Goal: Information Seeking & Learning: Learn about a topic

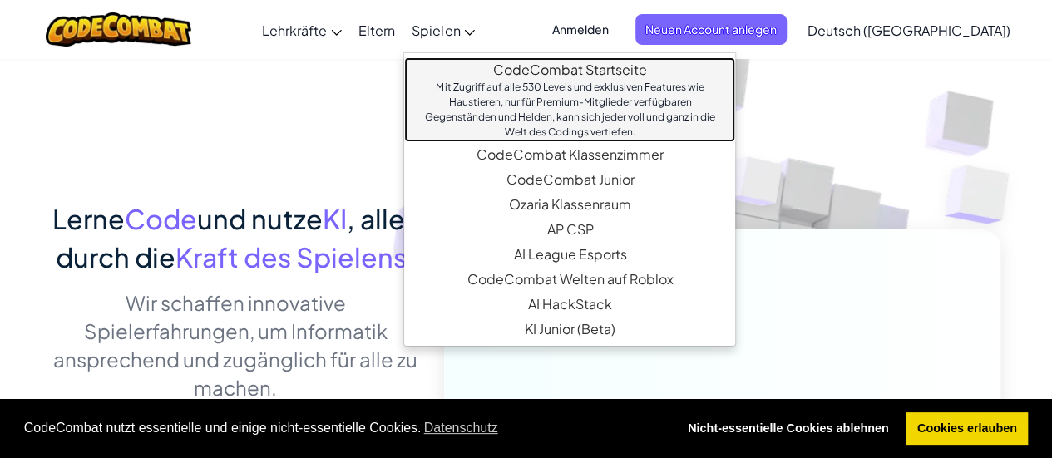
click at [541, 80] on div "Mit Zugriff auf alle 530 Levels und exklusiven Features wie Haustieren, nur für…" at bounding box center [570, 110] width 298 height 60
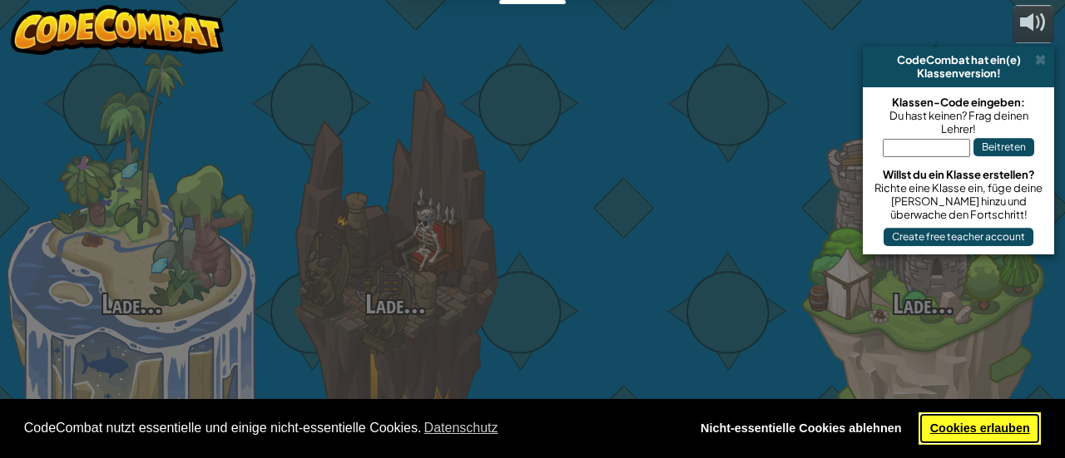
click at [736, 428] on link "Cookies erlauben" at bounding box center [979, 429] width 122 height 33
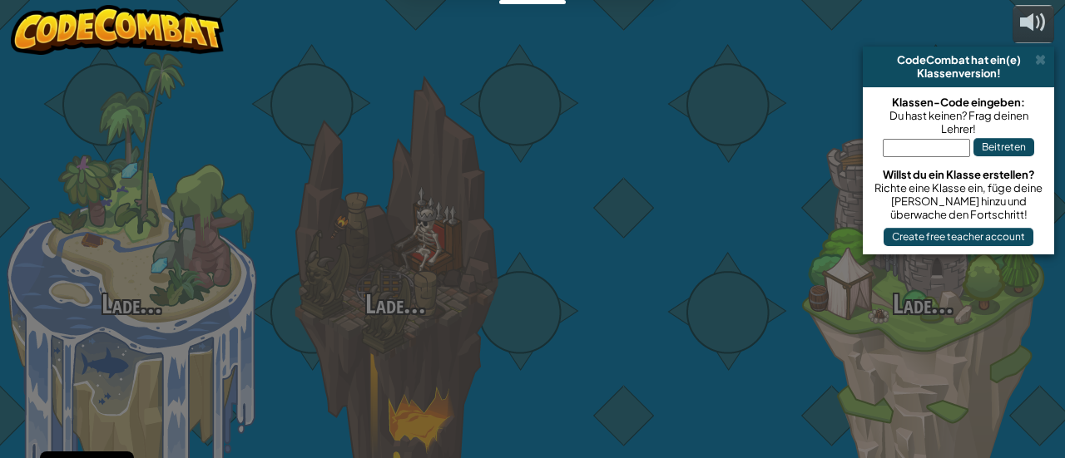
select select "de-DE"
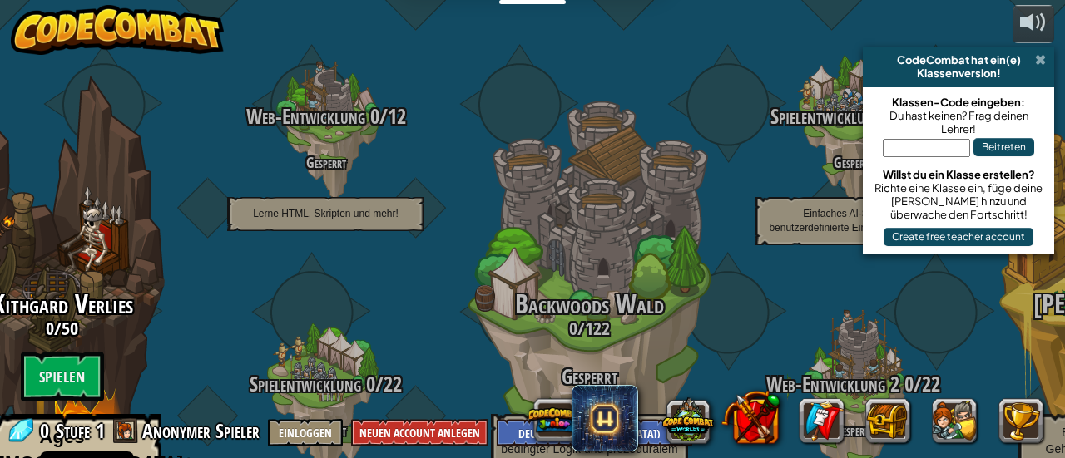
click at [736, 62] on span at bounding box center [1040, 59] width 11 height 13
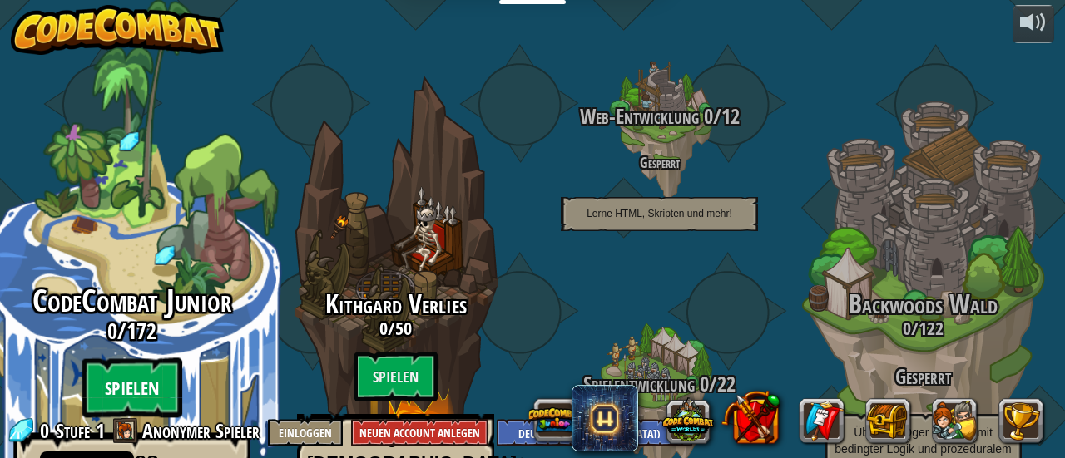
click at [125, 359] on btn "Spielen" at bounding box center [132, 389] width 100 height 60
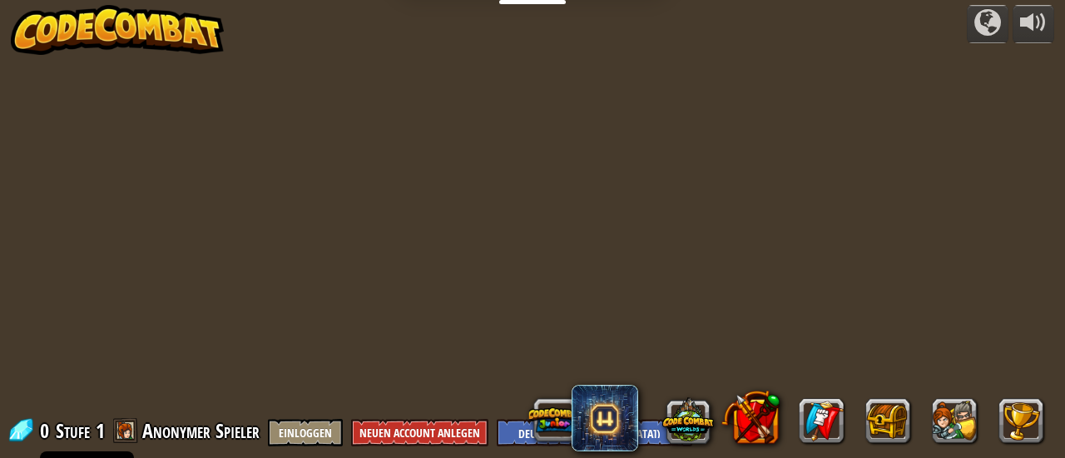
select select "de-DE"
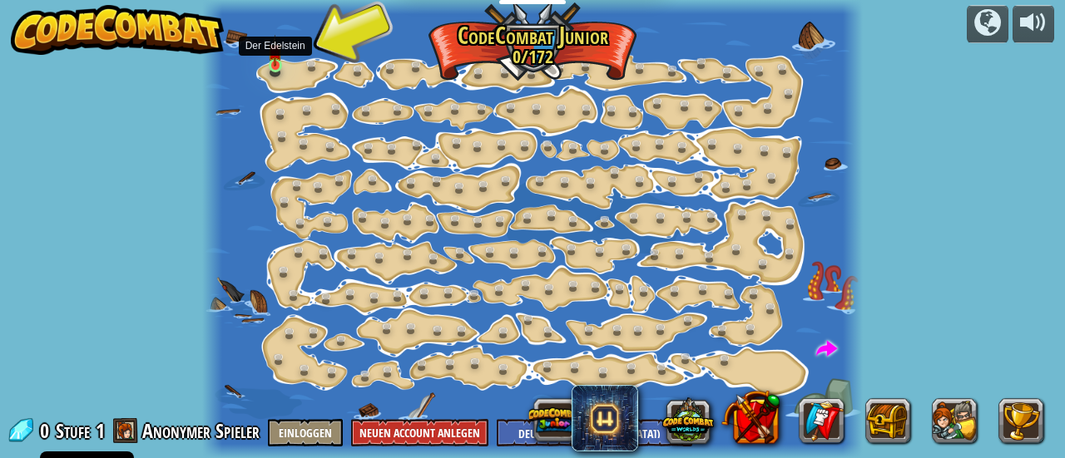
click at [275, 66] on img at bounding box center [275, 51] width 14 height 32
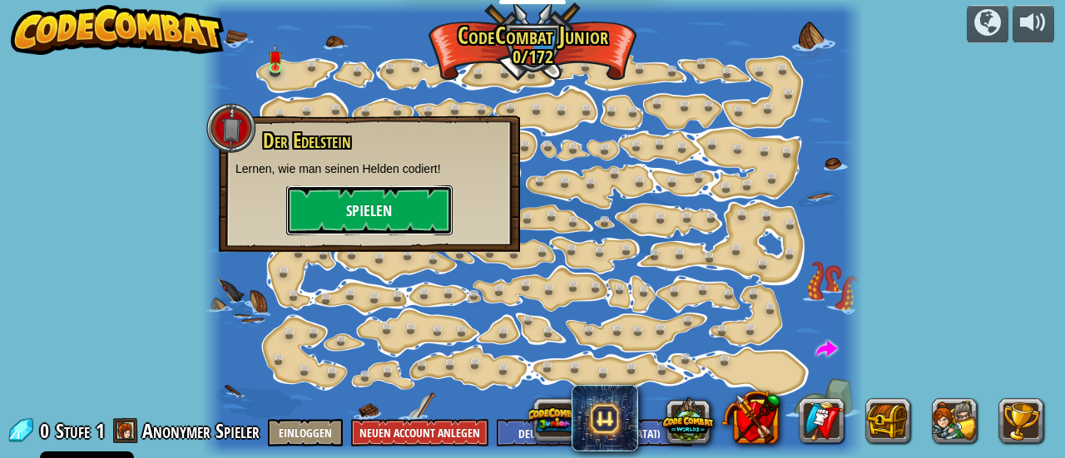
click at [379, 211] on button "Spielen" at bounding box center [369, 211] width 166 height 50
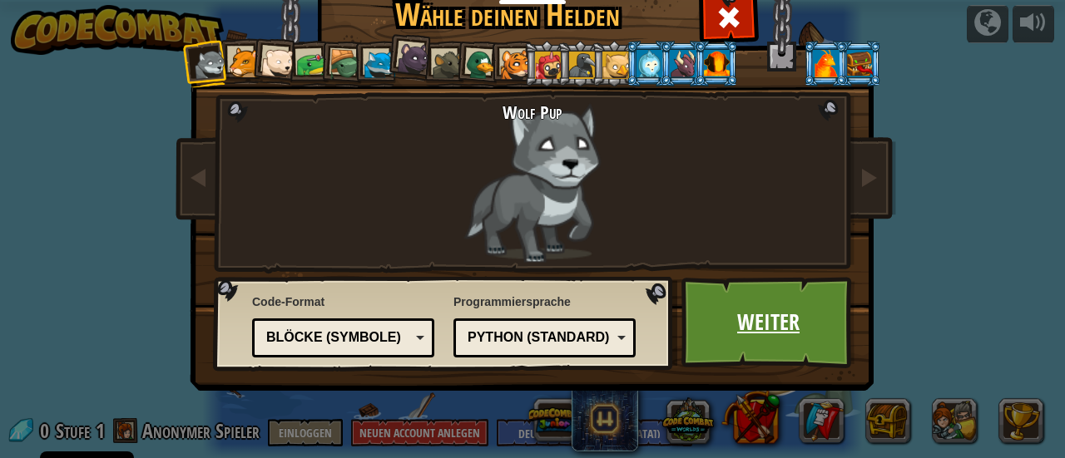
click at [736, 314] on link "Weiter" at bounding box center [768, 323] width 174 height 92
